Goal: Transaction & Acquisition: Purchase product/service

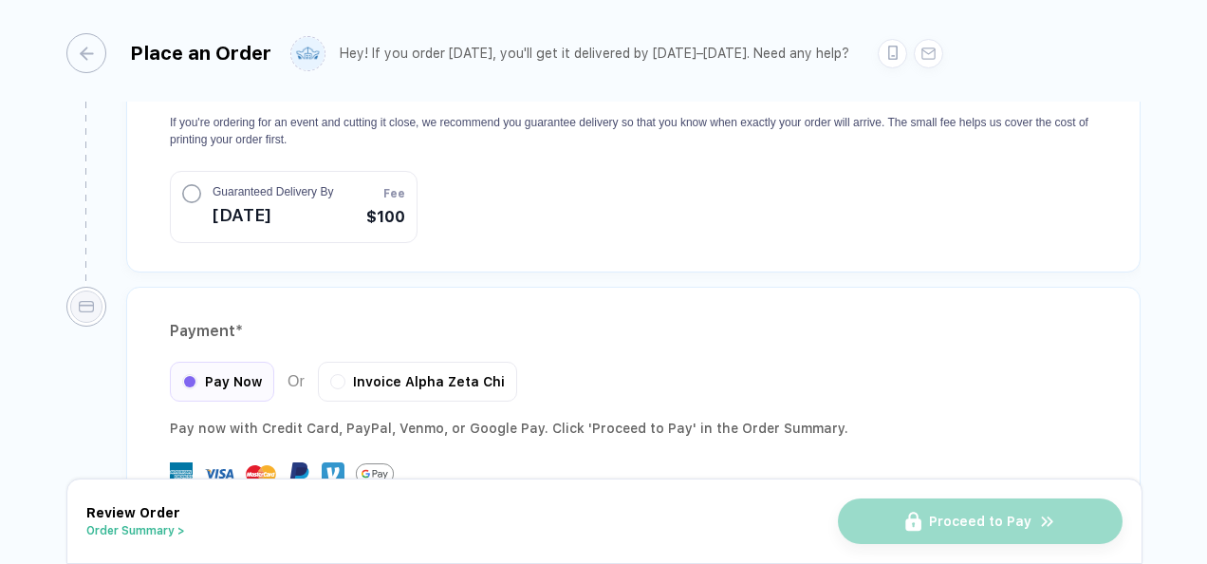
scroll to position [2549, 0]
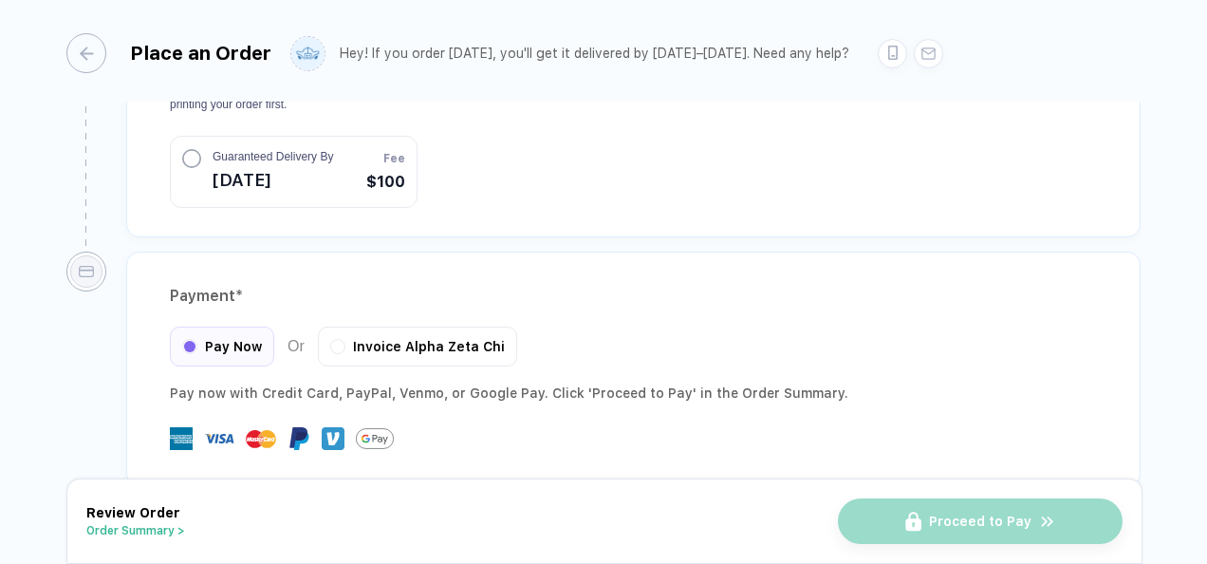
click at [140, 530] on button "Order Summary >" at bounding box center [135, 530] width 99 height 13
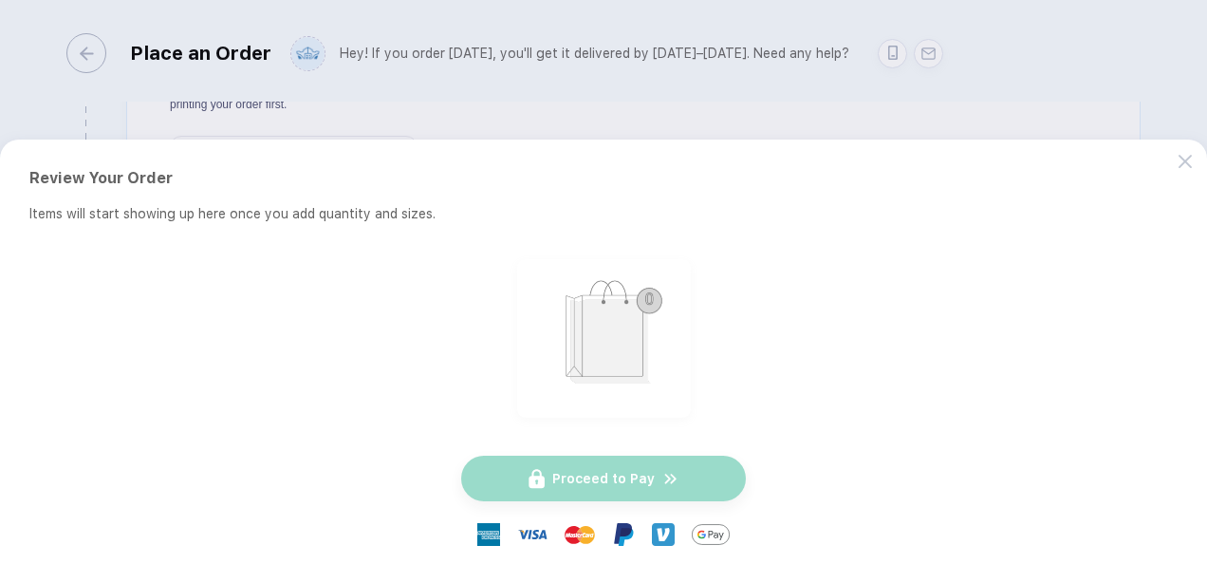
click at [514, 91] on button "button" at bounding box center [603, 282] width 1207 height 564
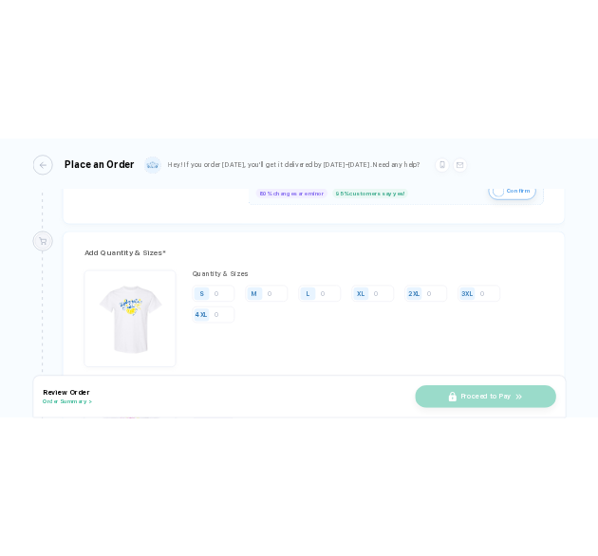
scroll to position [1285, 0]
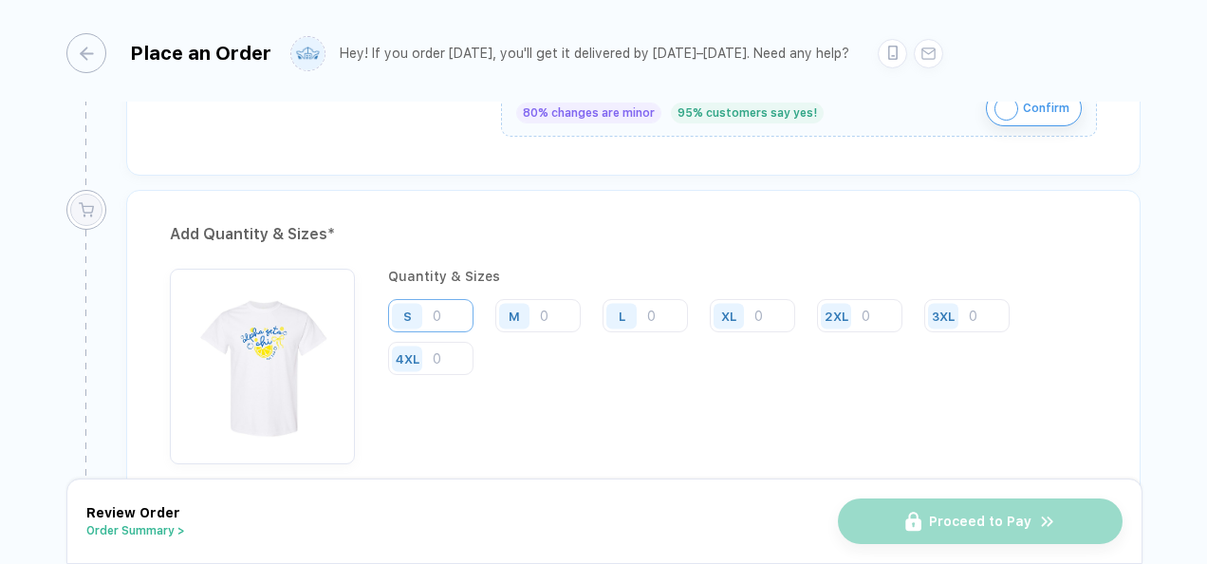
click at [433, 305] on input "number" at bounding box center [430, 315] width 85 height 33
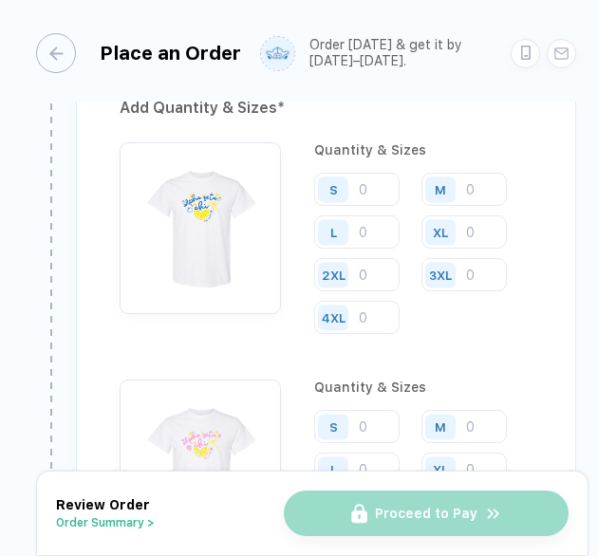
scroll to position [1213, 0]
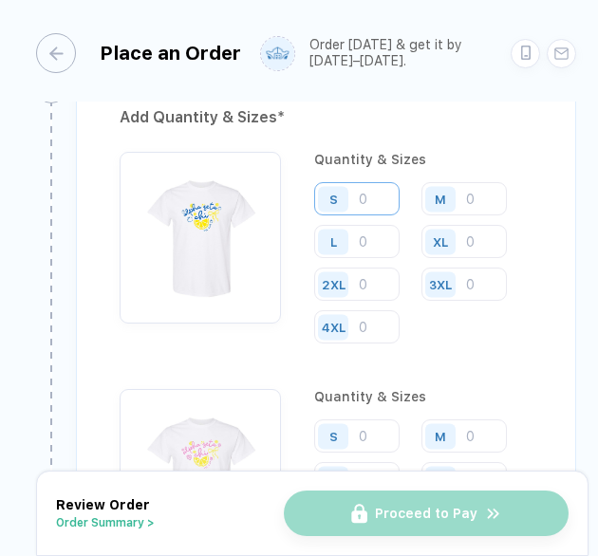
click at [367, 211] on input "number" at bounding box center [356, 198] width 85 height 33
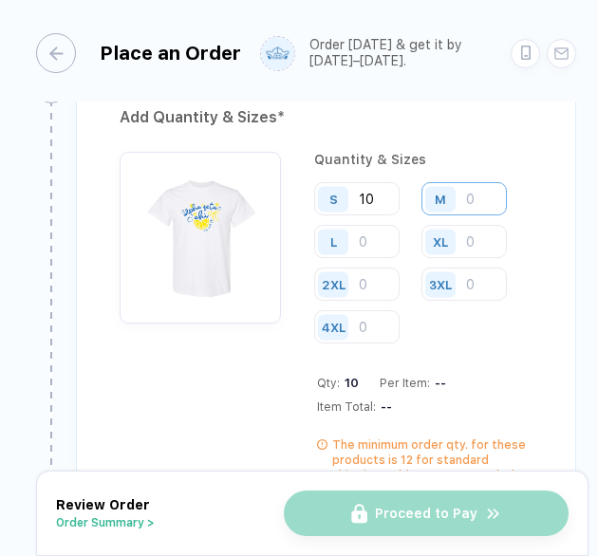
type input "10"
click at [469, 214] on input "number" at bounding box center [463, 198] width 85 height 33
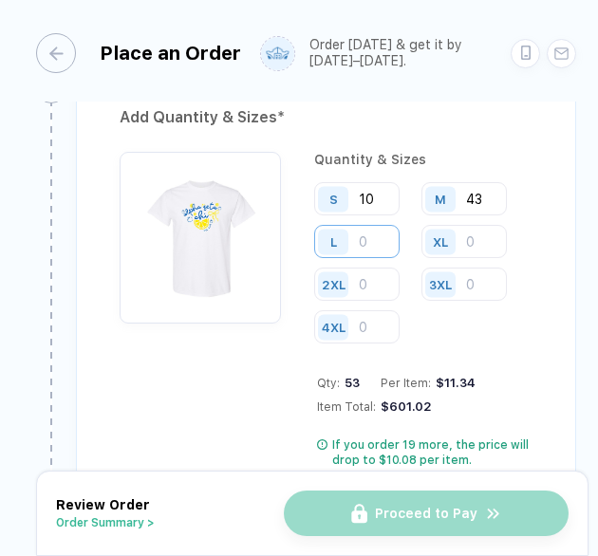
type input "43"
click at [378, 248] on input "number" at bounding box center [356, 241] width 85 height 33
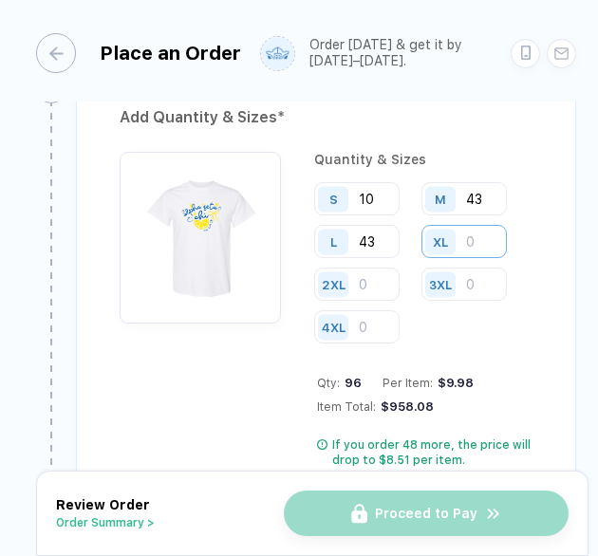
type input "43"
click at [475, 250] on input "number" at bounding box center [463, 241] width 85 height 33
type input "9"
click at [369, 293] on input "number" at bounding box center [356, 284] width 85 height 33
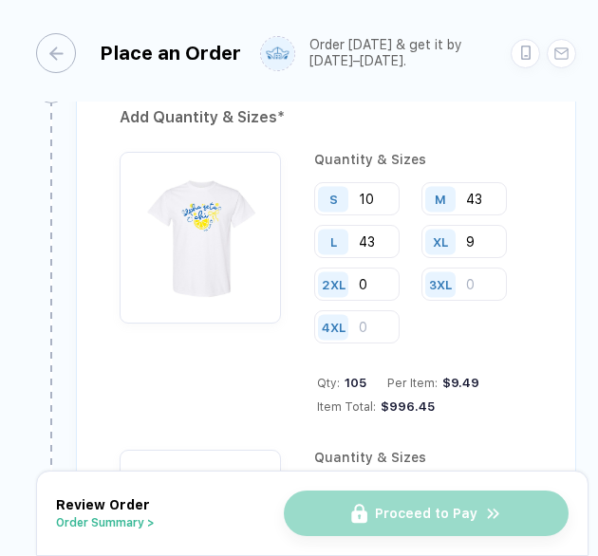
type input "0"
click at [463, 294] on div "3XL" at bounding box center [443, 284] width 44 height 33
click at [476, 295] on input "number" at bounding box center [463, 284] width 85 height 33
type input "0"
click at [368, 338] on input "number" at bounding box center [356, 326] width 85 height 33
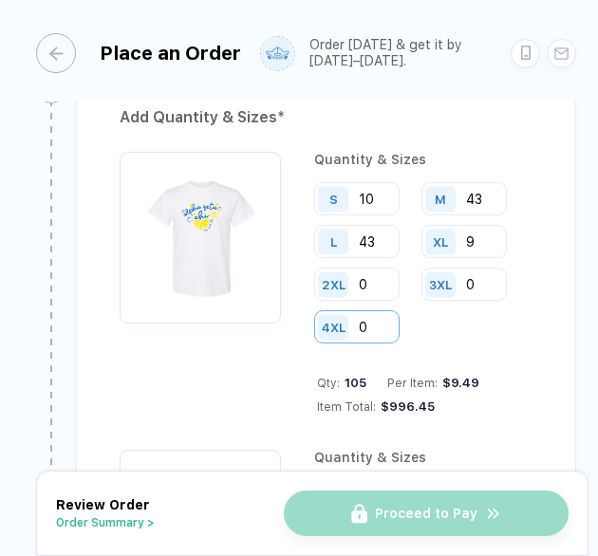
type input "0"
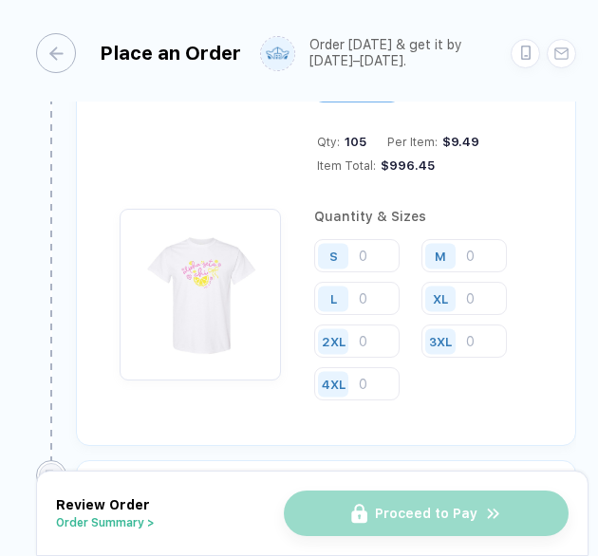
scroll to position [1456, 0]
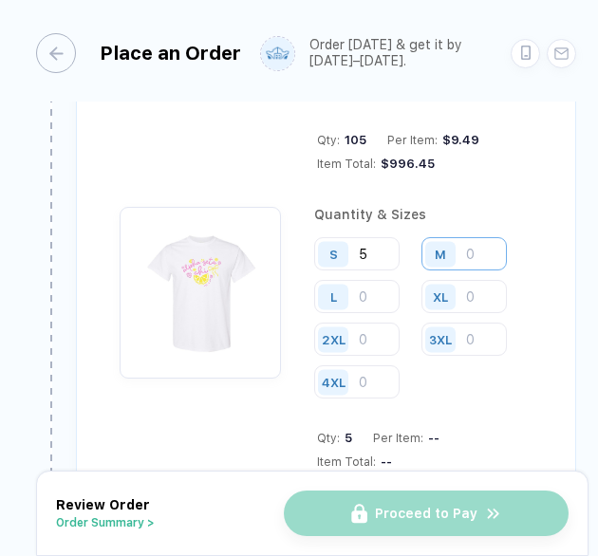
type input "5"
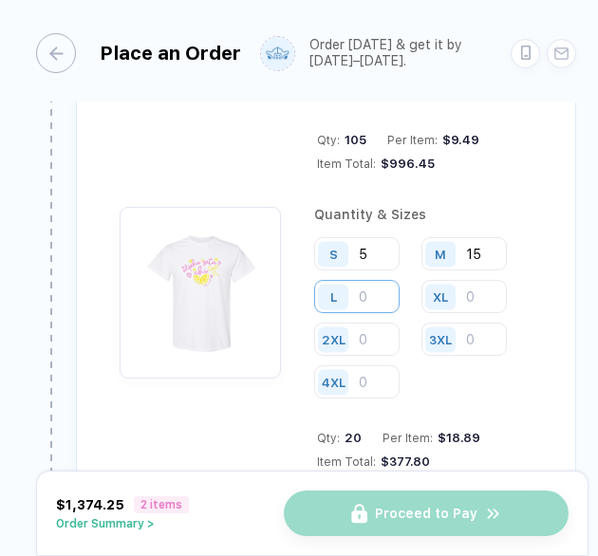
type input "1"
type input "8"
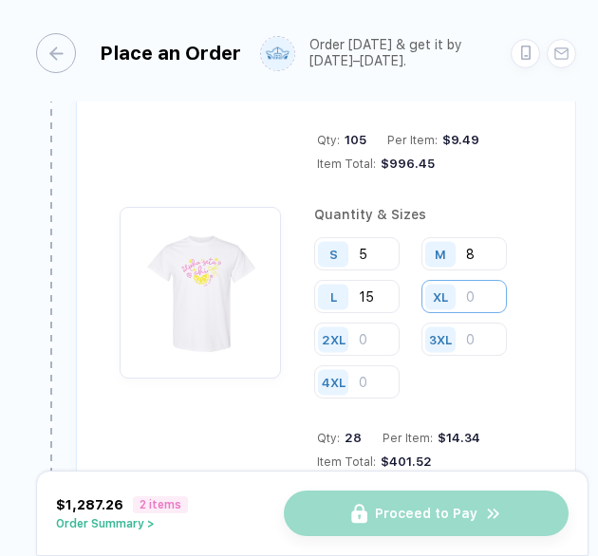
type input "15"
type input "5"
click at [469, 58] on input "number" at bounding box center [463, 41] width 85 height 33
type input "2"
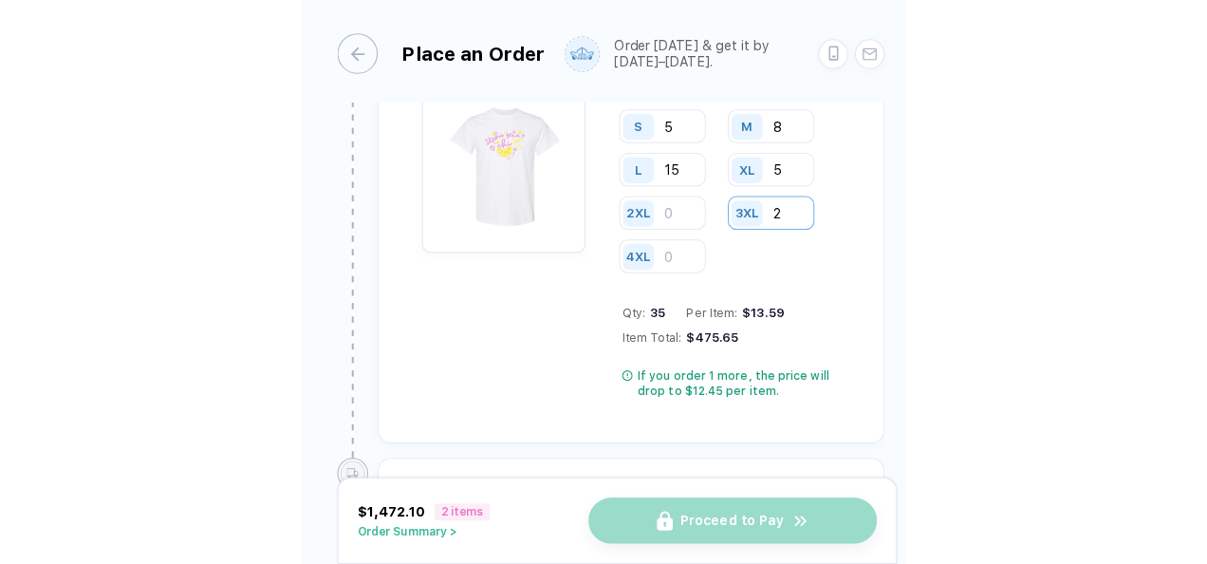
scroll to position [1579, 0]
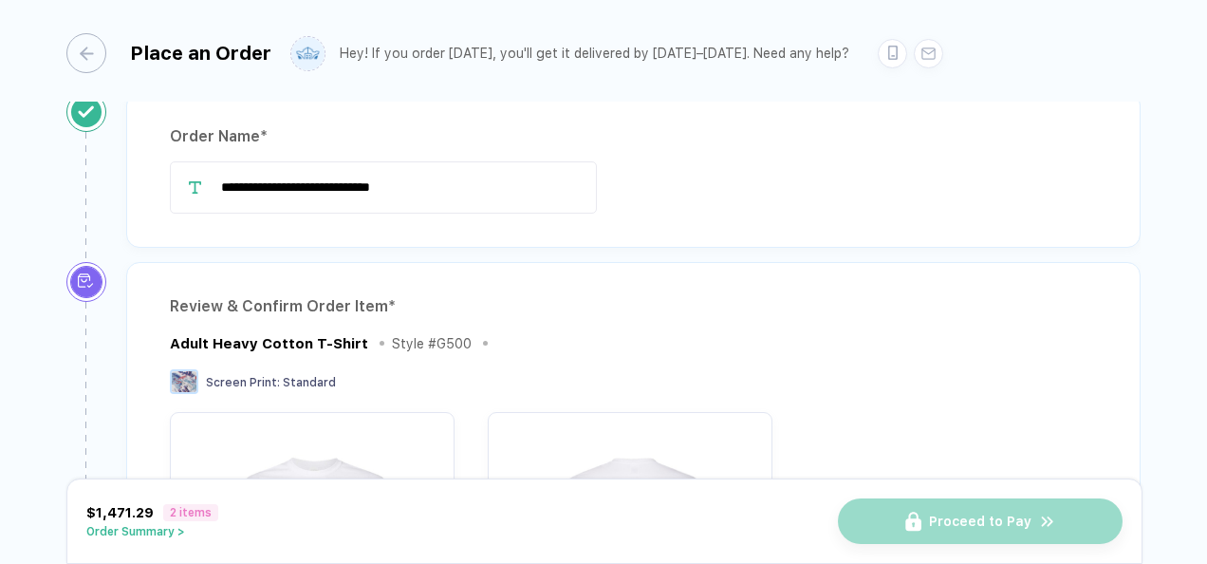
scroll to position [0, 0]
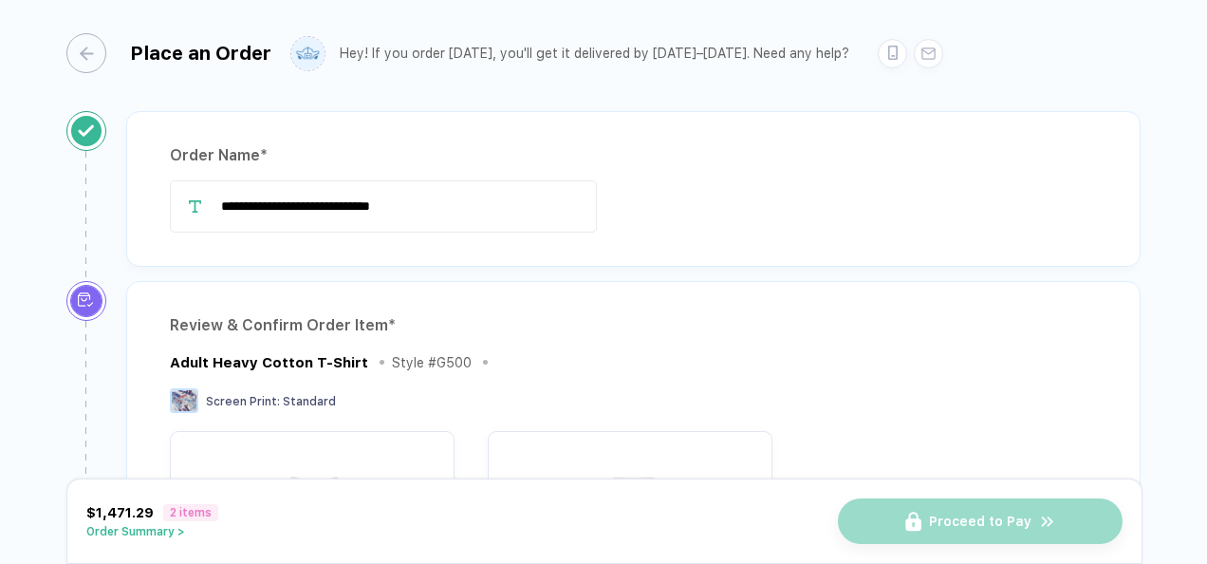
type input "16"
click at [146, 532] on button "Order Summary >" at bounding box center [152, 531] width 132 height 13
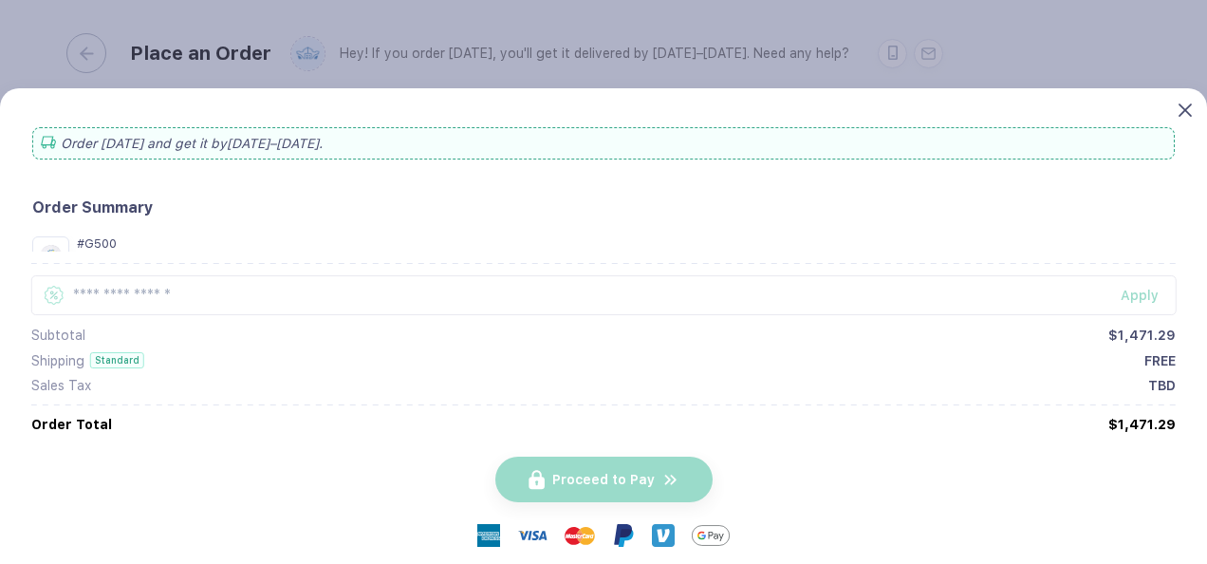
click at [1188, 106] on icon at bounding box center [1185, 109] width 13 height 13
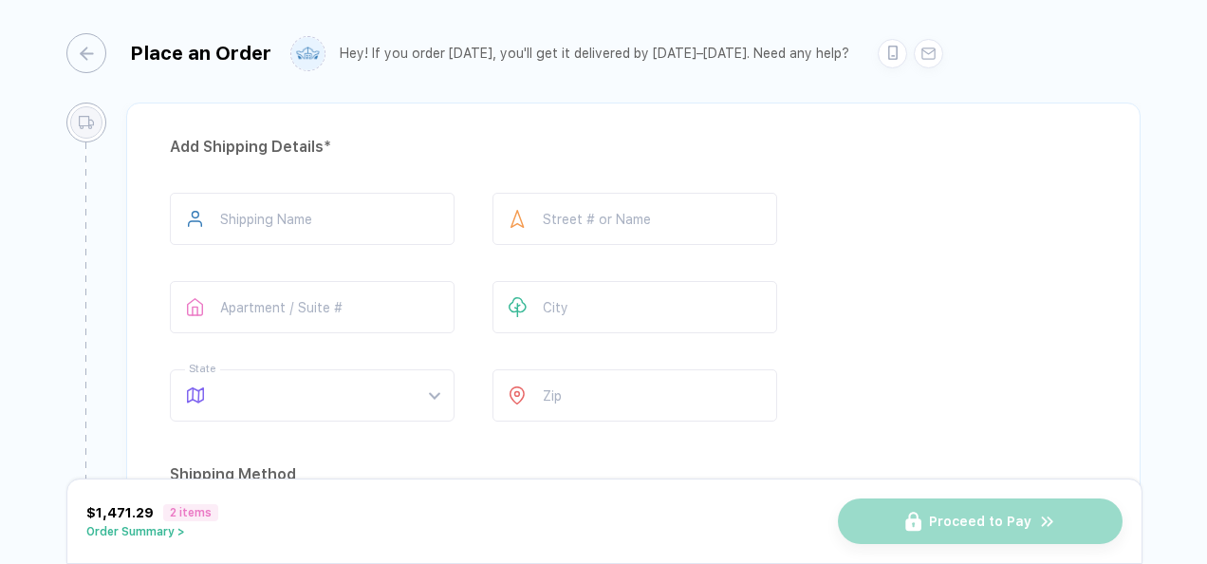
scroll to position [1924, 0]
click at [343, 226] on input "text" at bounding box center [312, 223] width 285 height 52
type input "*"
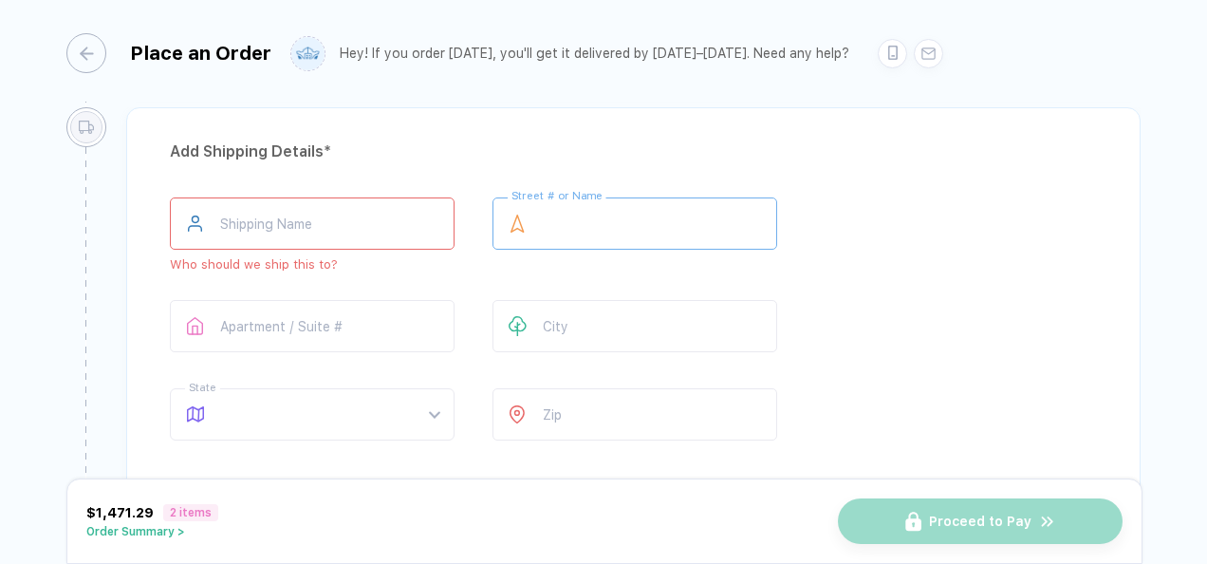
click at [623, 217] on input "text" at bounding box center [635, 223] width 285 height 52
type input "**********"
type input "**"
type input "*****"
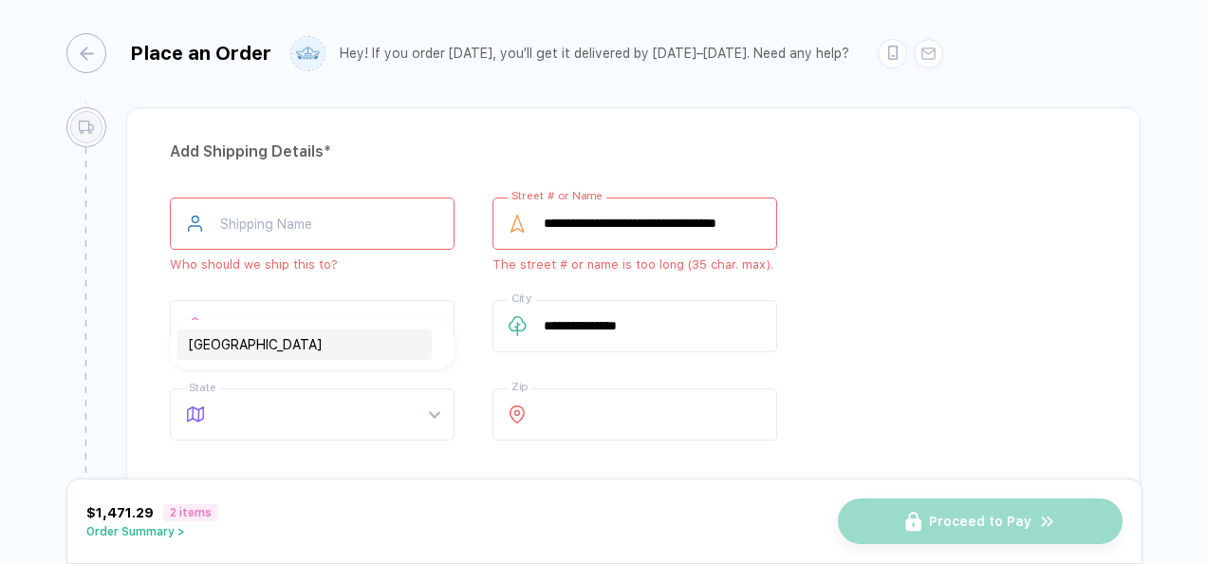
click at [685, 223] on input "**********" at bounding box center [635, 223] width 285 height 52
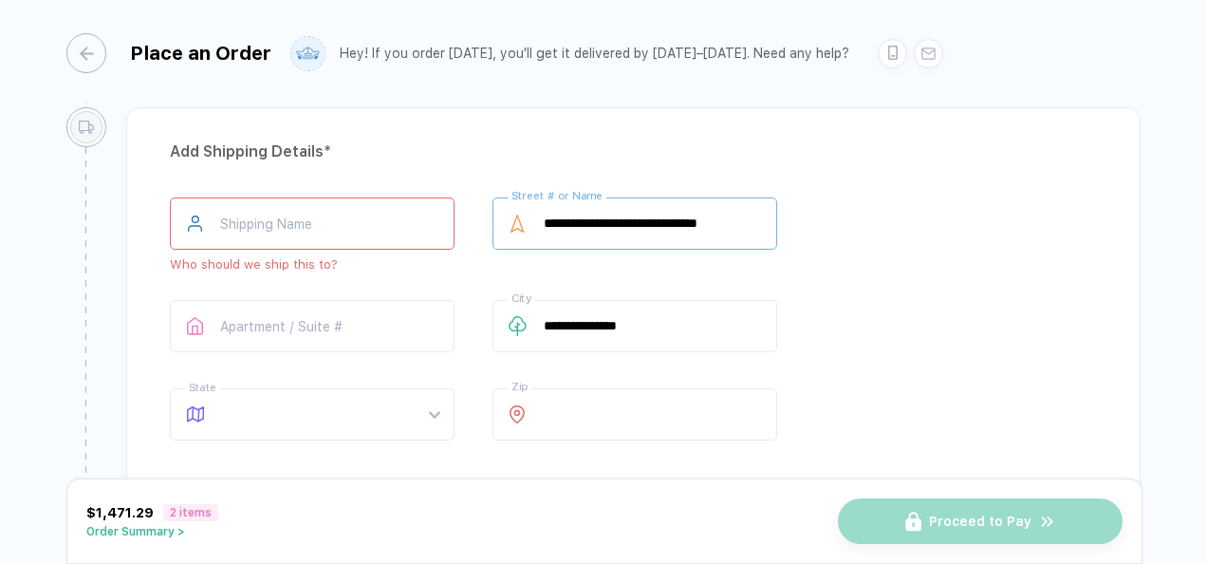
scroll to position [0, 0]
type input "**********"
click at [969, 208] on div "**********" at bounding box center [633, 322] width 927 height 251
click at [349, 300] on input "text" at bounding box center [312, 326] width 285 height 52
type input "***"
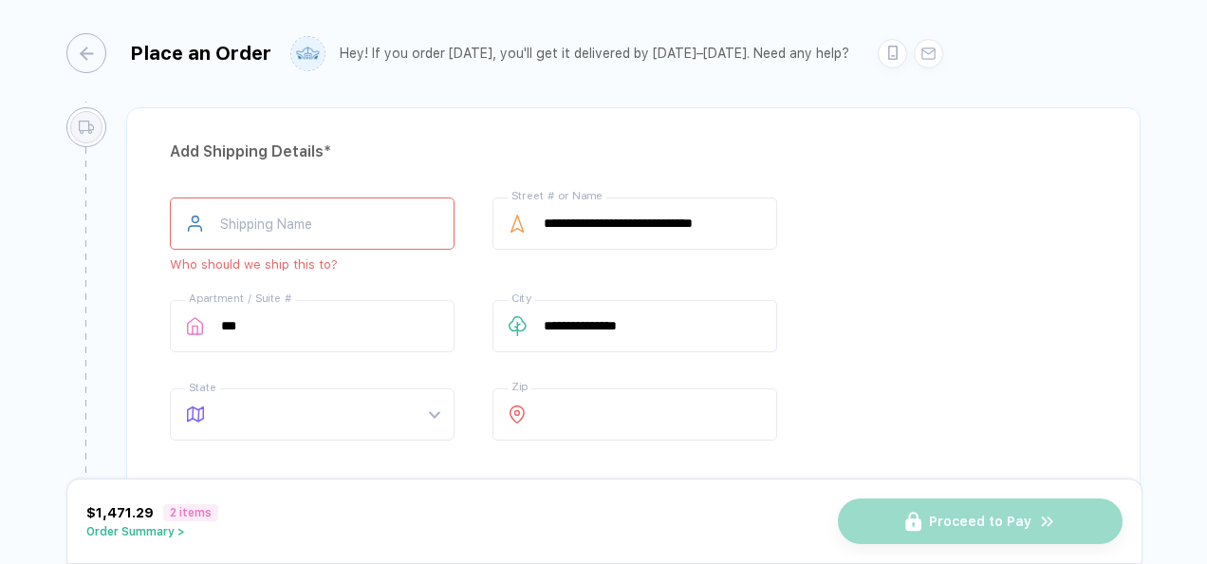
click at [867, 344] on div "**********" at bounding box center [633, 322] width 927 height 251
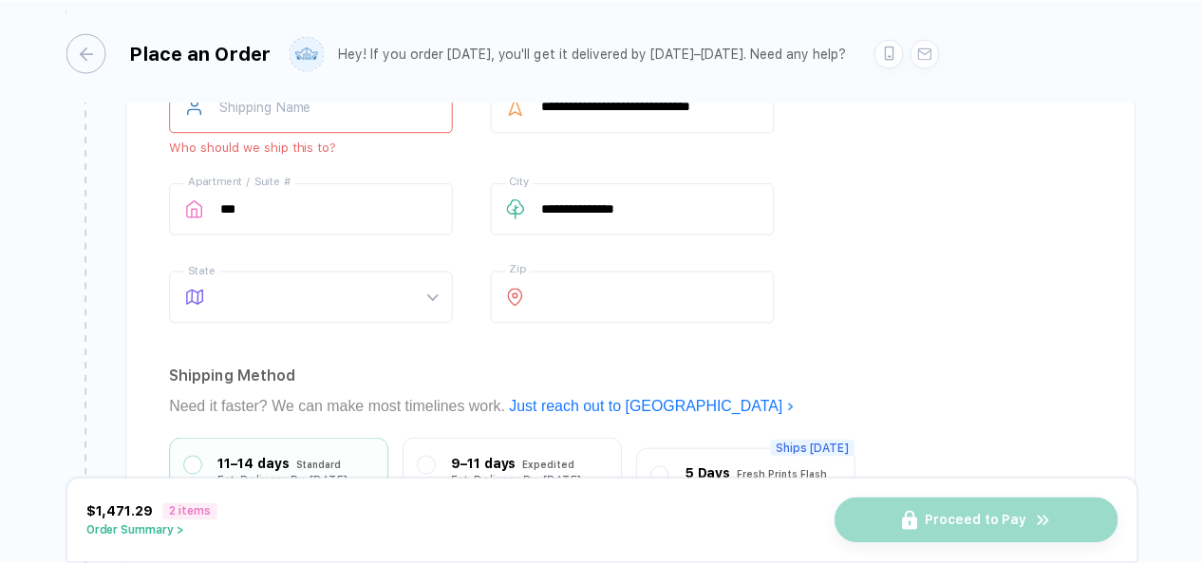
scroll to position [2042, 0]
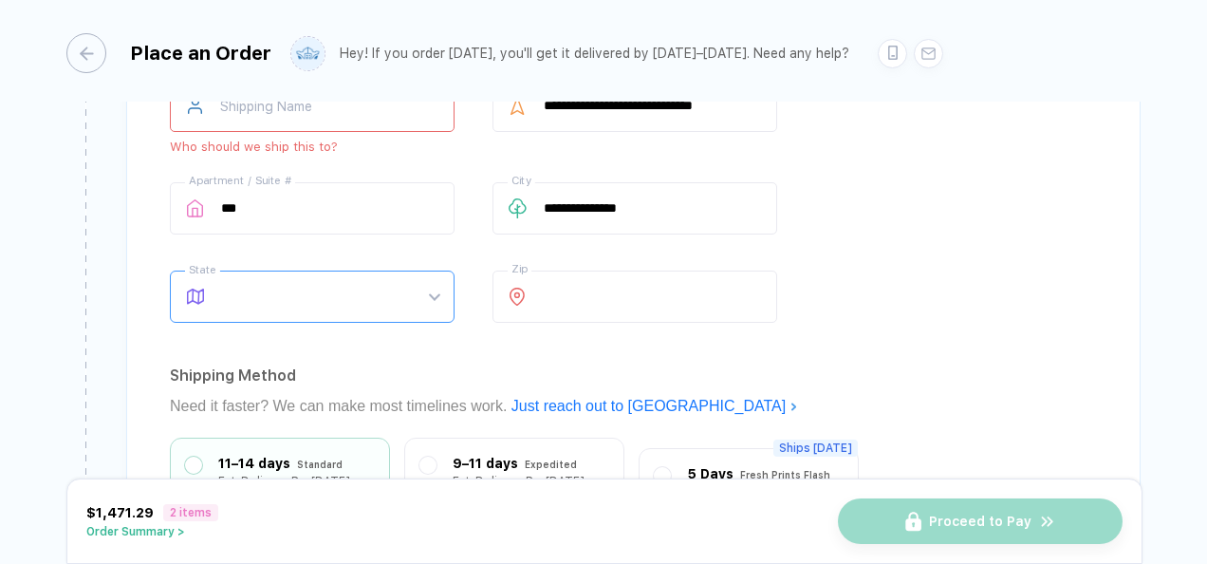
click at [425, 285] on span at bounding box center [330, 296] width 218 height 50
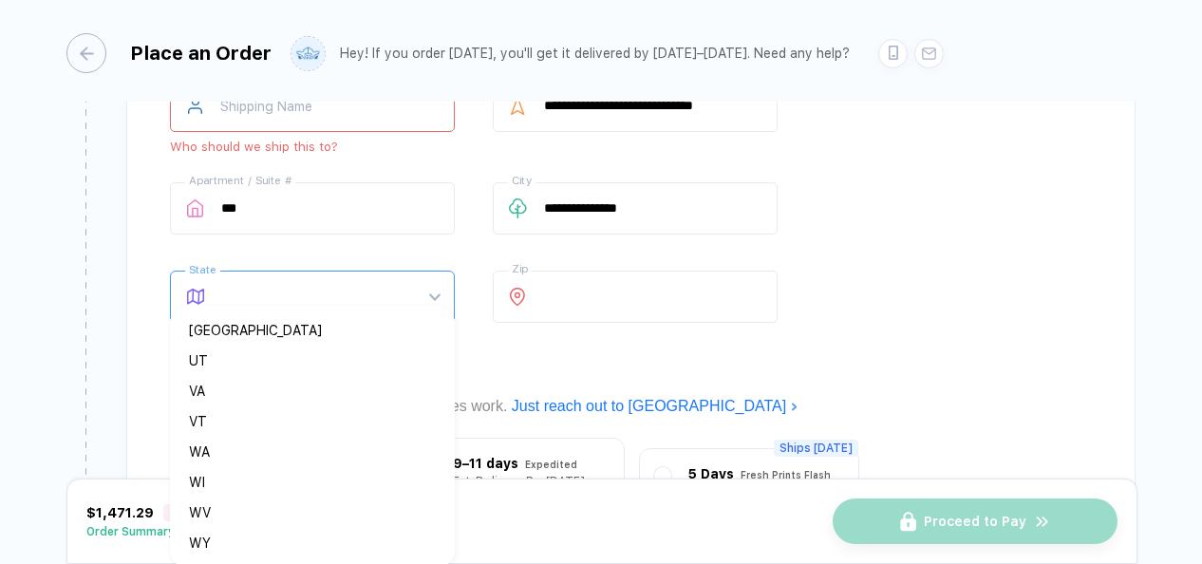
scroll to position [1, 0]
click at [239, 334] on div "[GEOGRAPHIC_DATA]" at bounding box center [305, 330] width 232 height 21
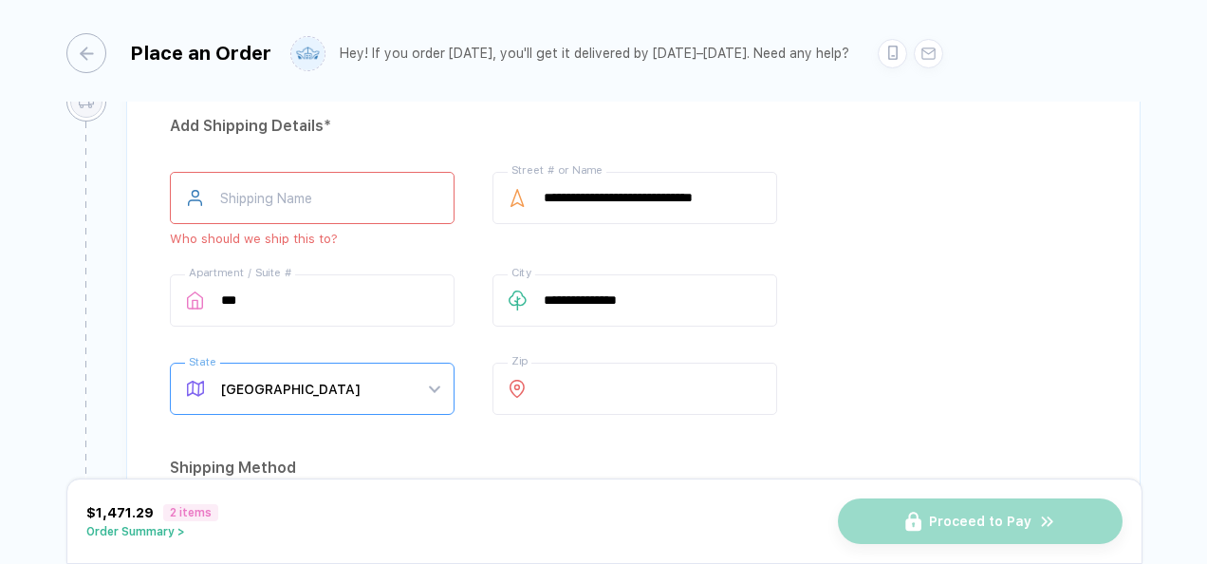
scroll to position [1862, 0]
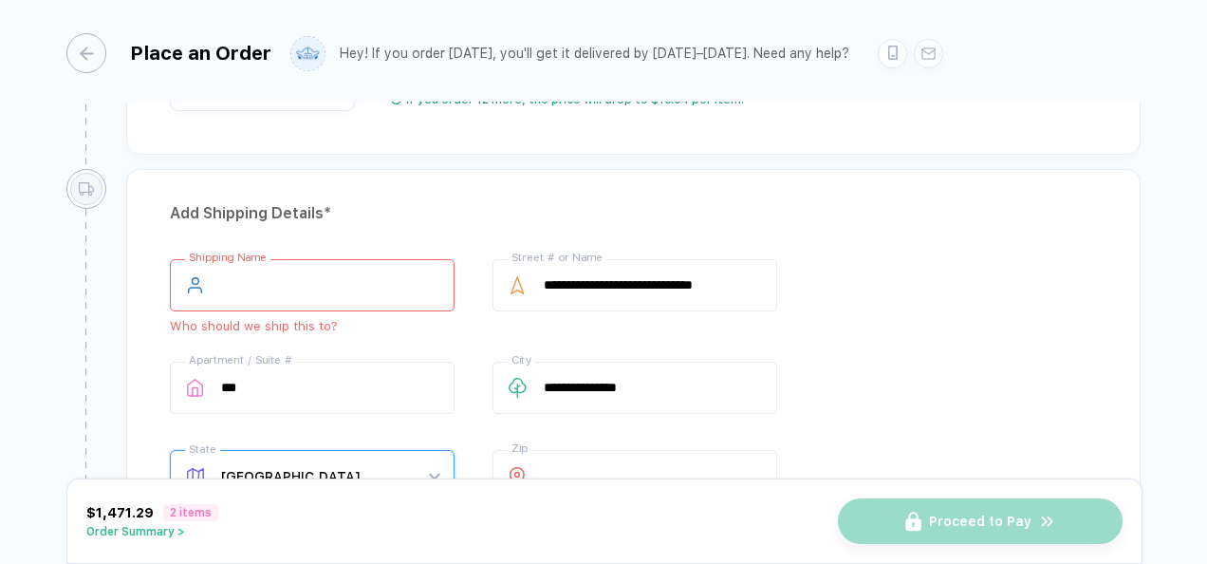
click at [341, 263] on input "text" at bounding box center [312, 285] width 285 height 52
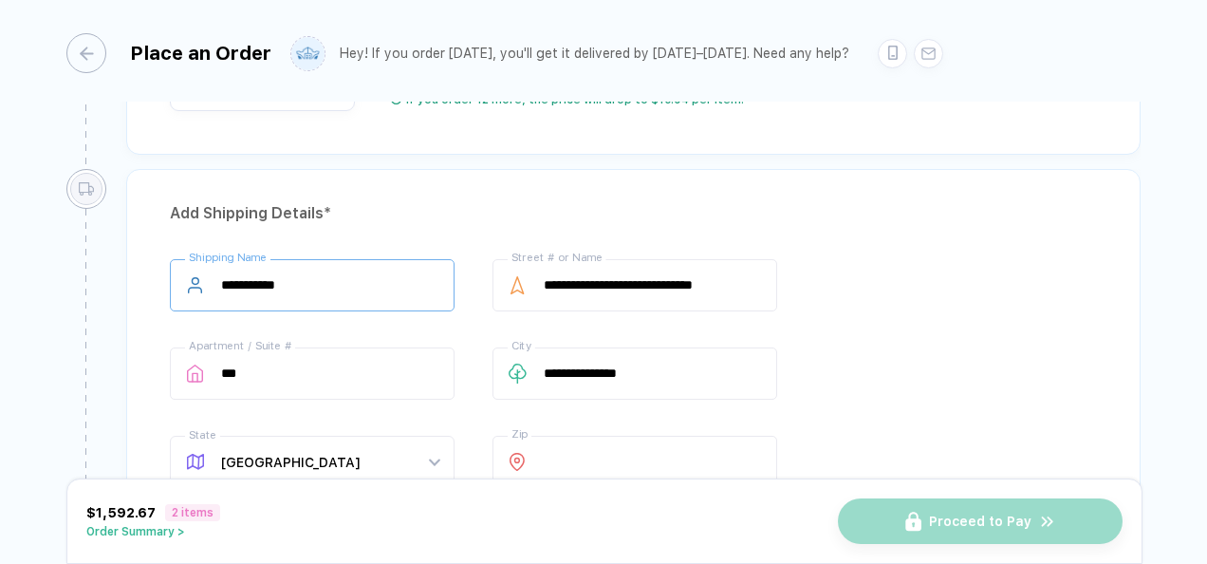
type input "**********"
click at [780, 198] on div "Add Shipping Details *" at bounding box center [633, 213] width 927 height 30
click at [139, 530] on button "Order Summary >" at bounding box center [153, 531] width 134 height 13
